Goal: Task Accomplishment & Management: Use online tool/utility

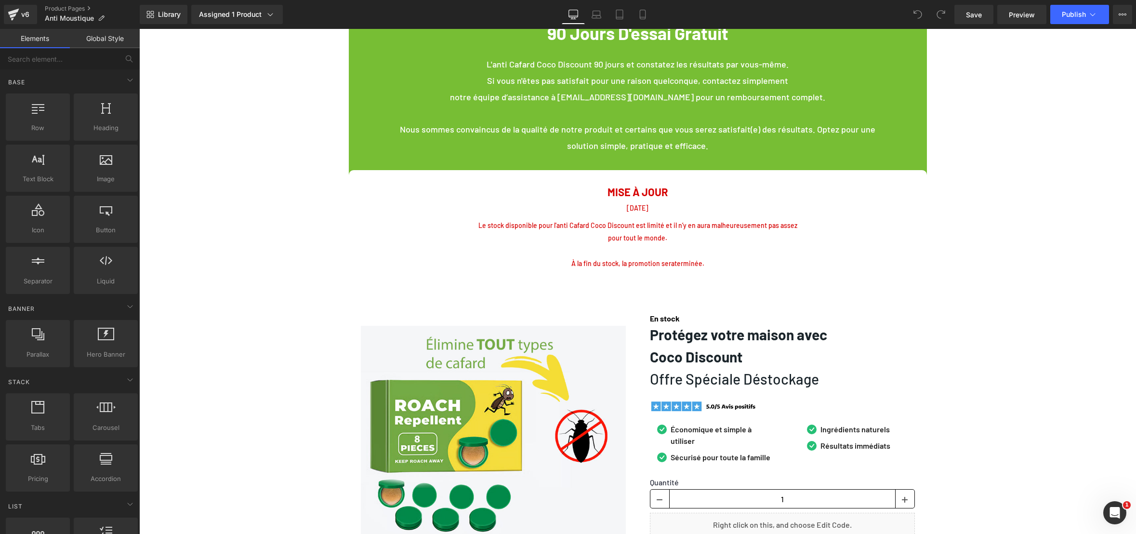
scroll to position [2987, 0]
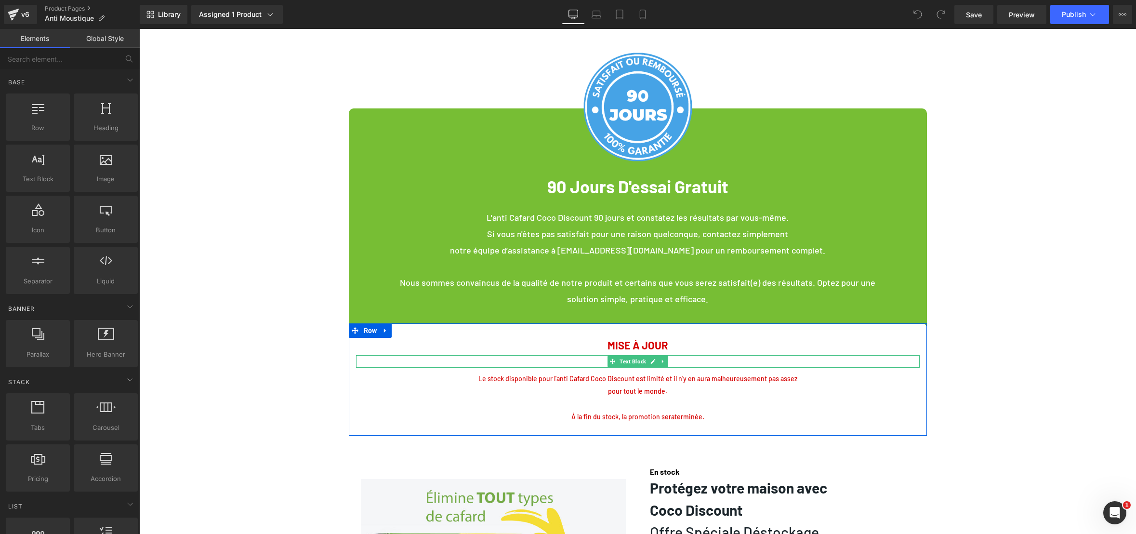
click at [587, 357] on p "[DATE]" at bounding box center [638, 361] width 564 height 13
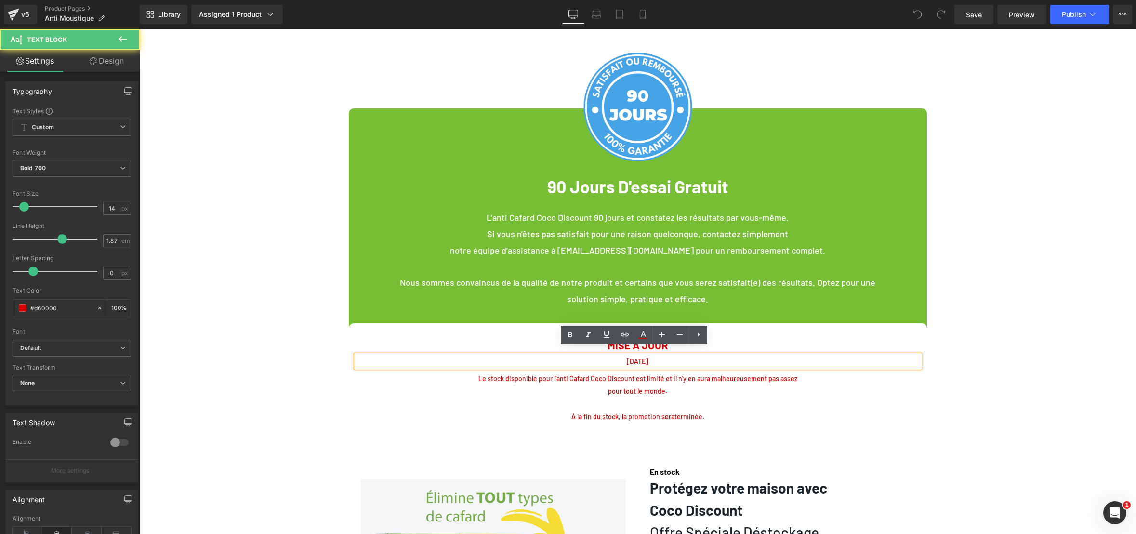
drag, startPoint x: 587, startPoint y: 357, endPoint x: 636, endPoint y: 354, distance: 48.8
click at [636, 355] on p "[DATE]" at bounding box center [638, 361] width 564 height 13
click at [636, 357] on span "[DATE]" at bounding box center [638, 361] width 22 height 8
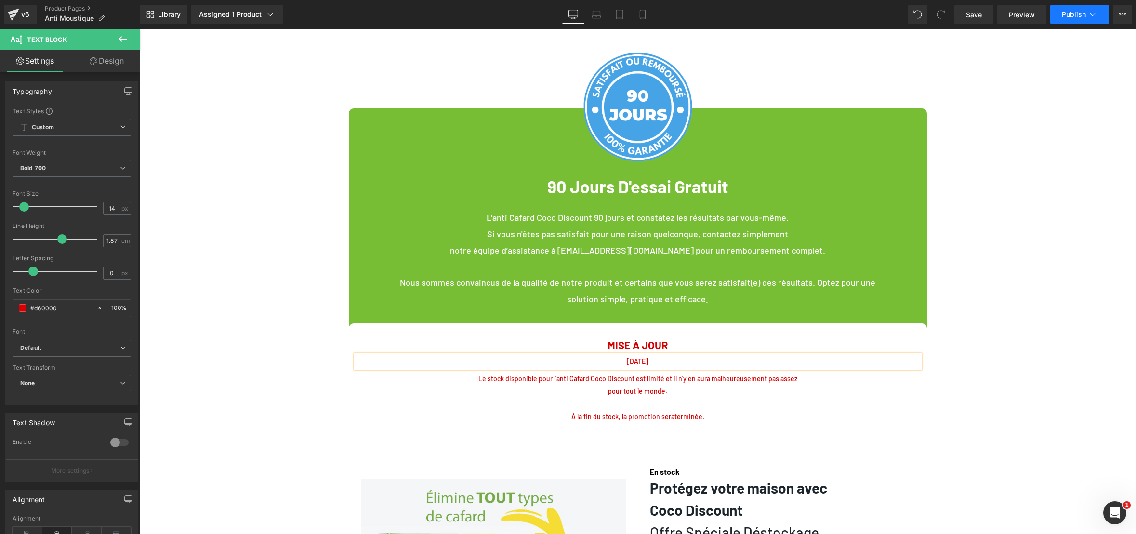
click at [1064, 17] on span "Publish" at bounding box center [1074, 15] width 24 height 8
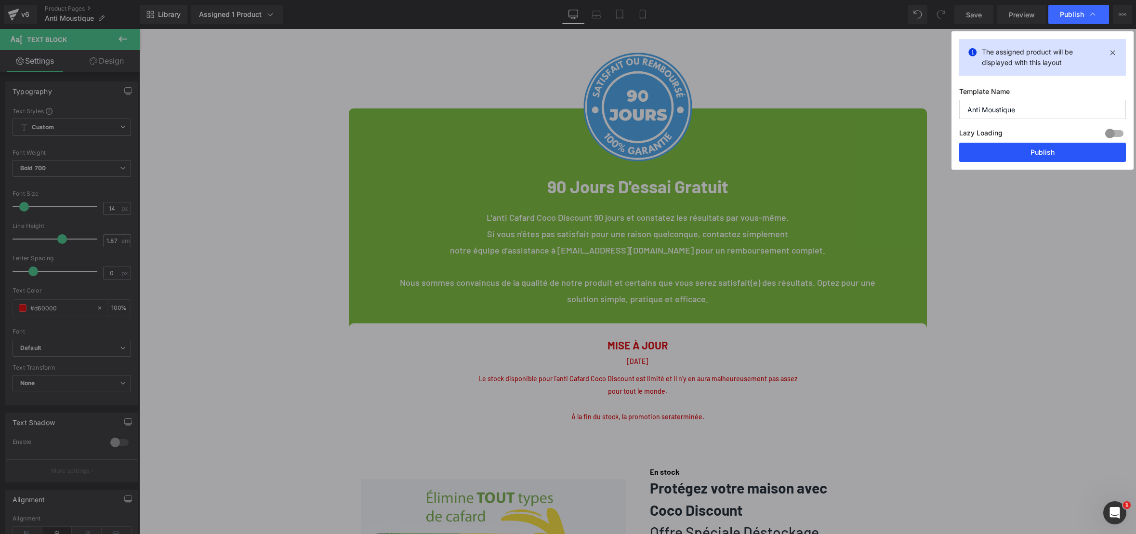
click at [1031, 149] on button "Publish" at bounding box center [1042, 152] width 167 height 19
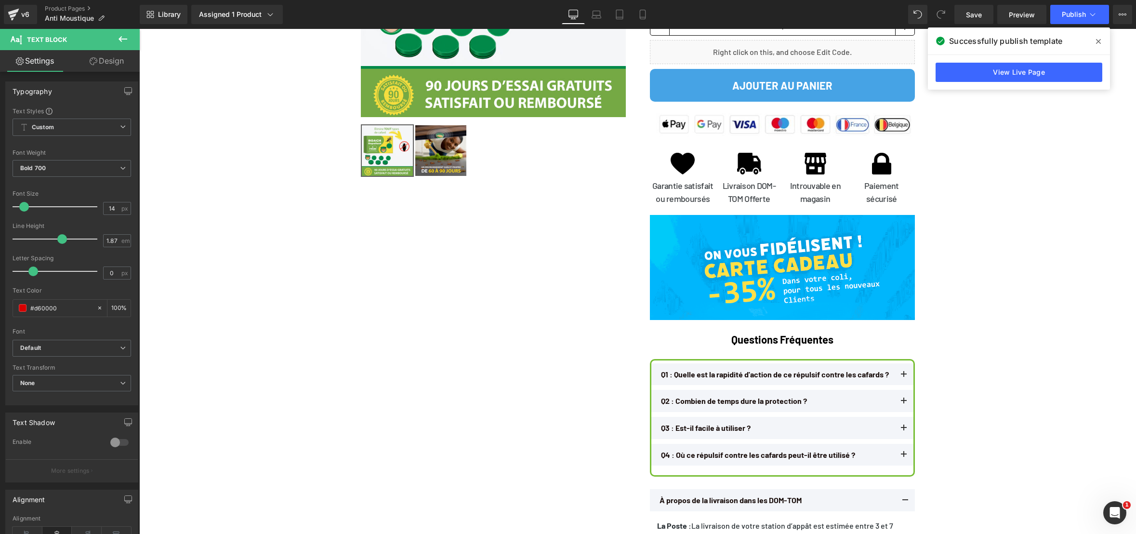
scroll to position [3518, 0]
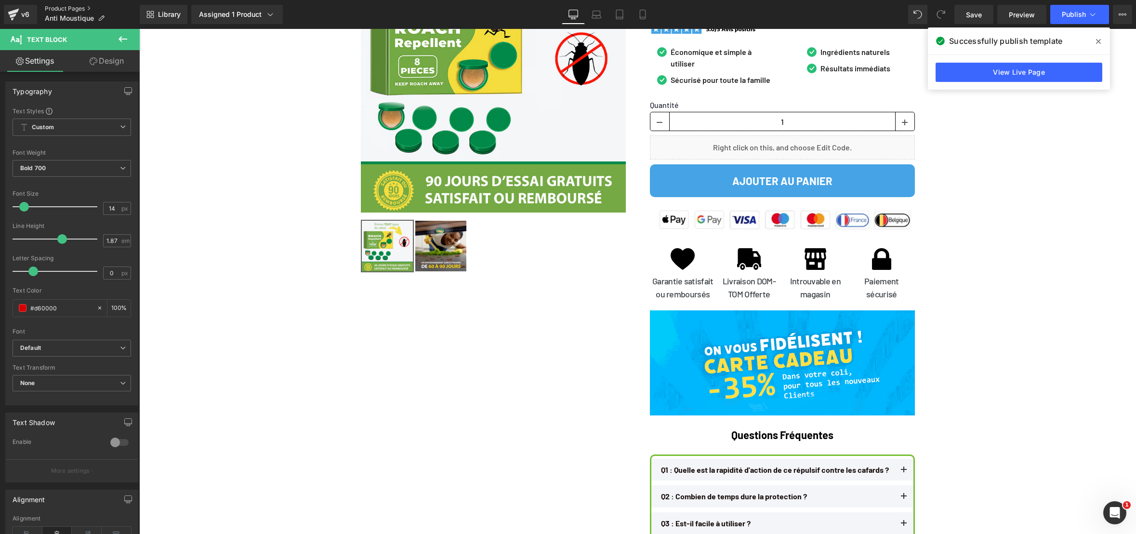
click at [50, 8] on link "Product Pages" at bounding box center [92, 9] width 95 height 8
